Goal: Information Seeking & Learning: Learn about a topic

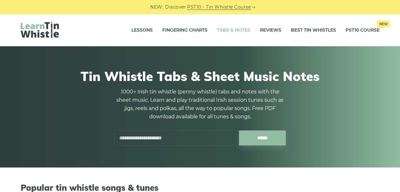
click at [195, 141] on input "text" at bounding box center [176, 137] width 125 height 15
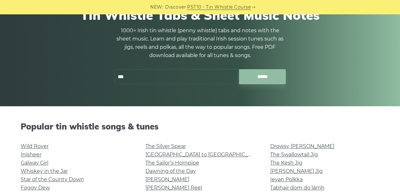
scroll to position [64, 0]
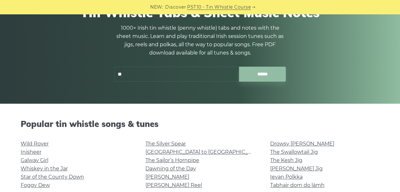
type input "*"
click at [42, 145] on link "Wild Rover" at bounding box center [35, 143] width 28 height 6
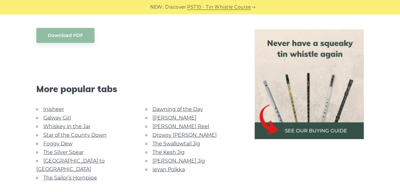
scroll to position [570, 0]
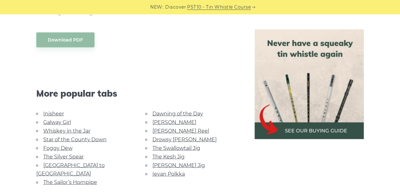
click at [163, 164] on link "[PERSON_NAME] Jig" at bounding box center [178, 165] width 53 height 6
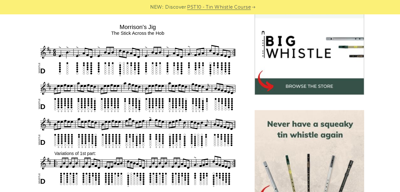
scroll to position [193, 0]
